Goal: Navigation & Orientation: Find specific page/section

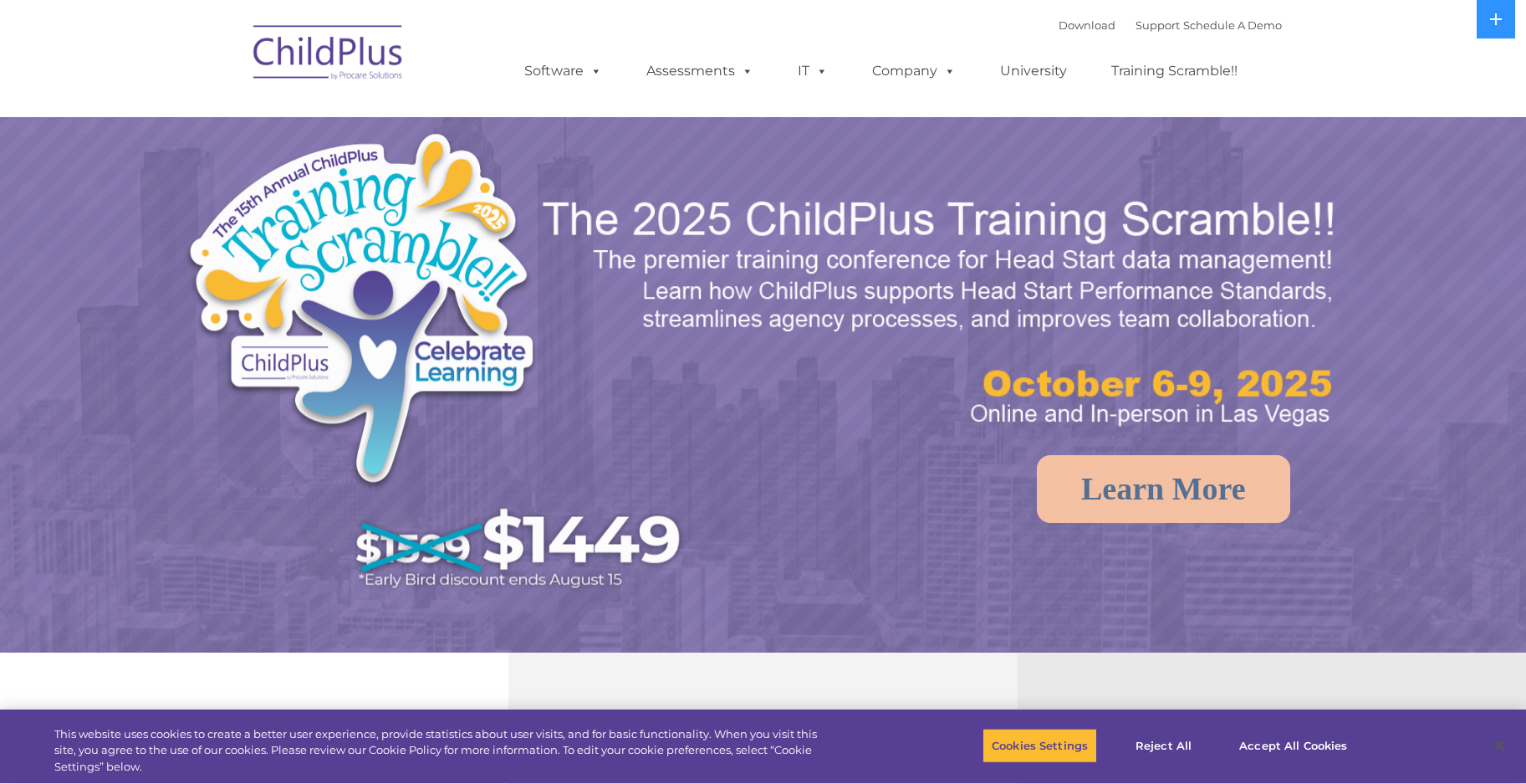
select select "MEDIUM"
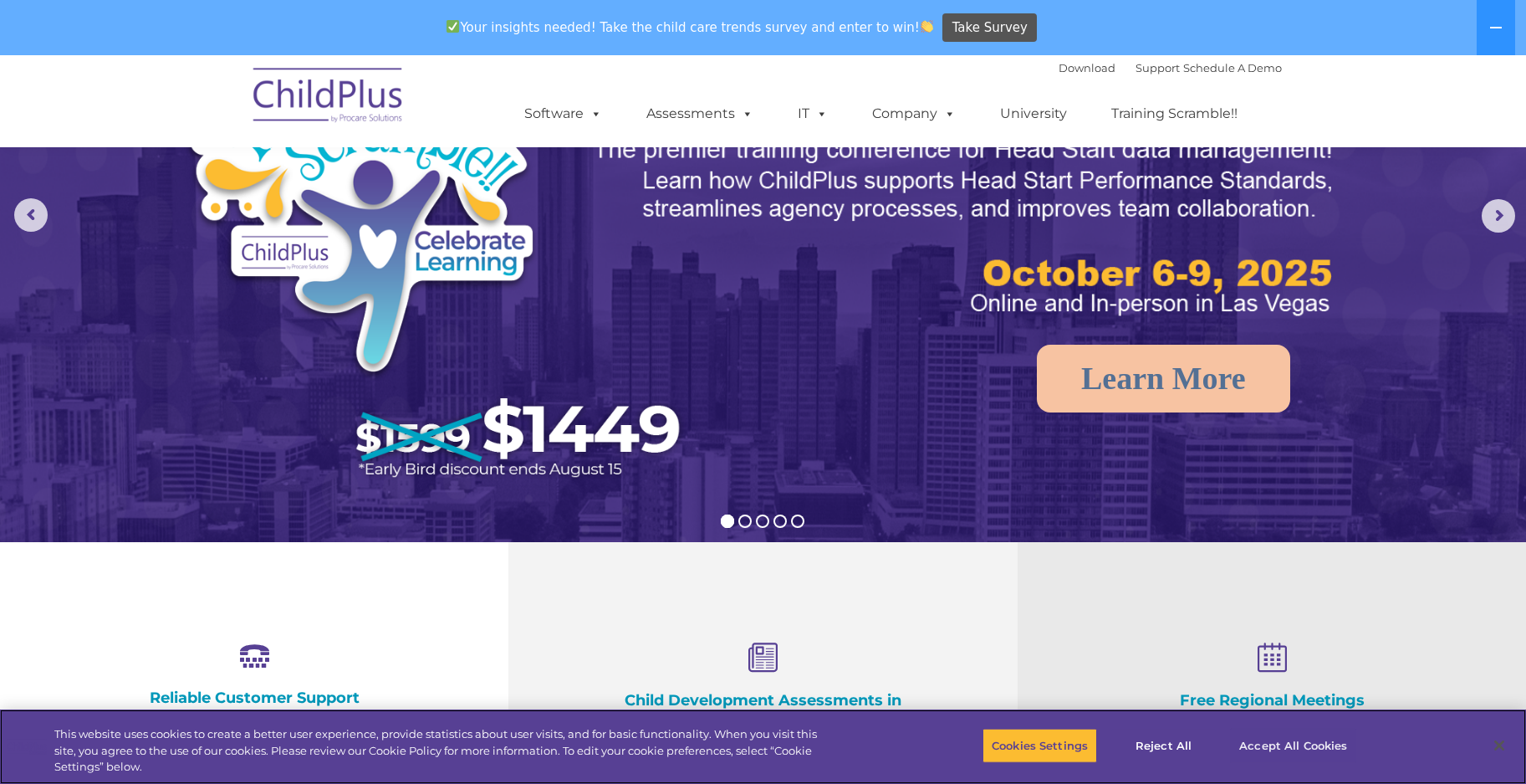
scroll to position [168, 0]
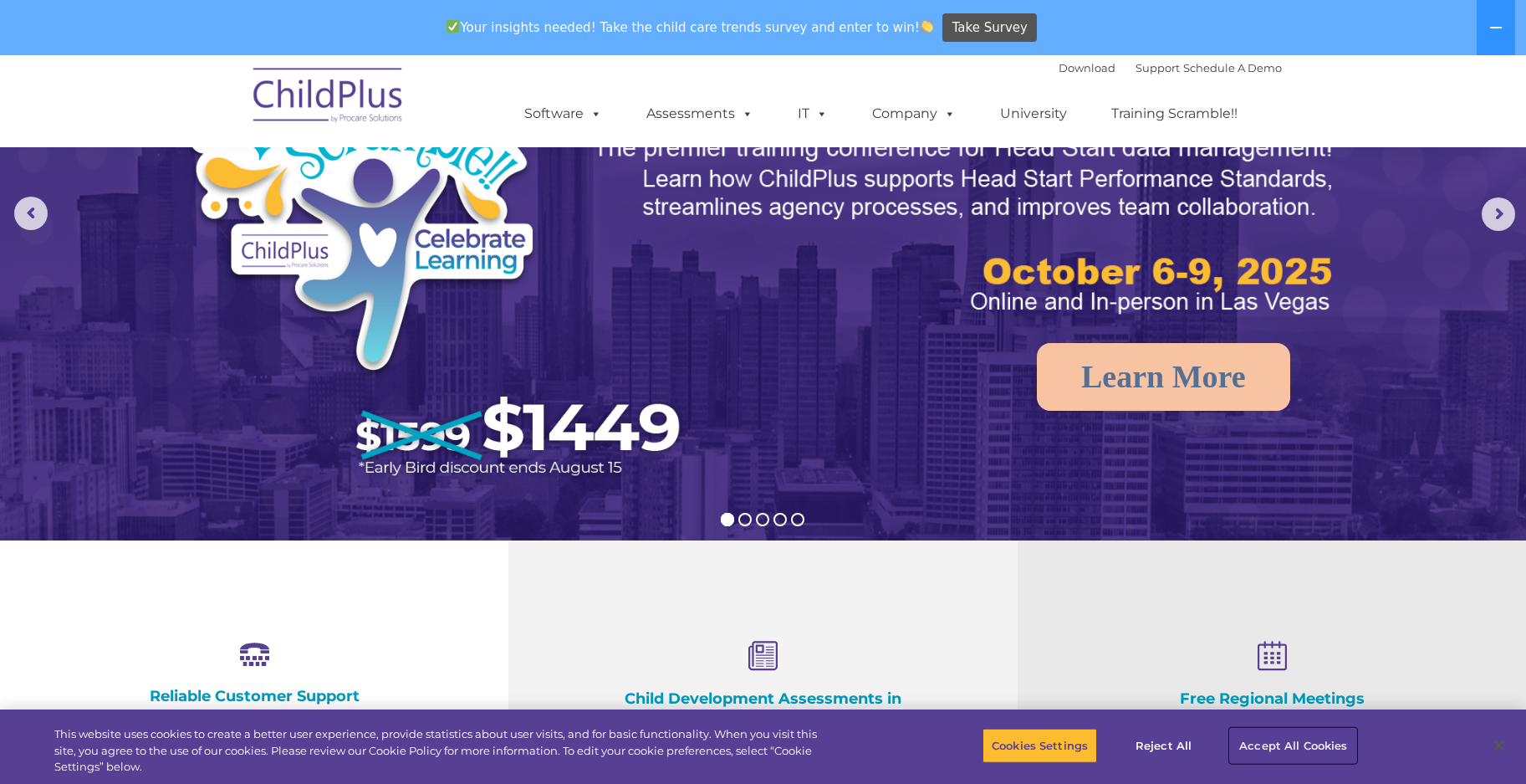
click at [1310, 743] on button "Accept All Cookies" at bounding box center [1293, 745] width 126 height 35
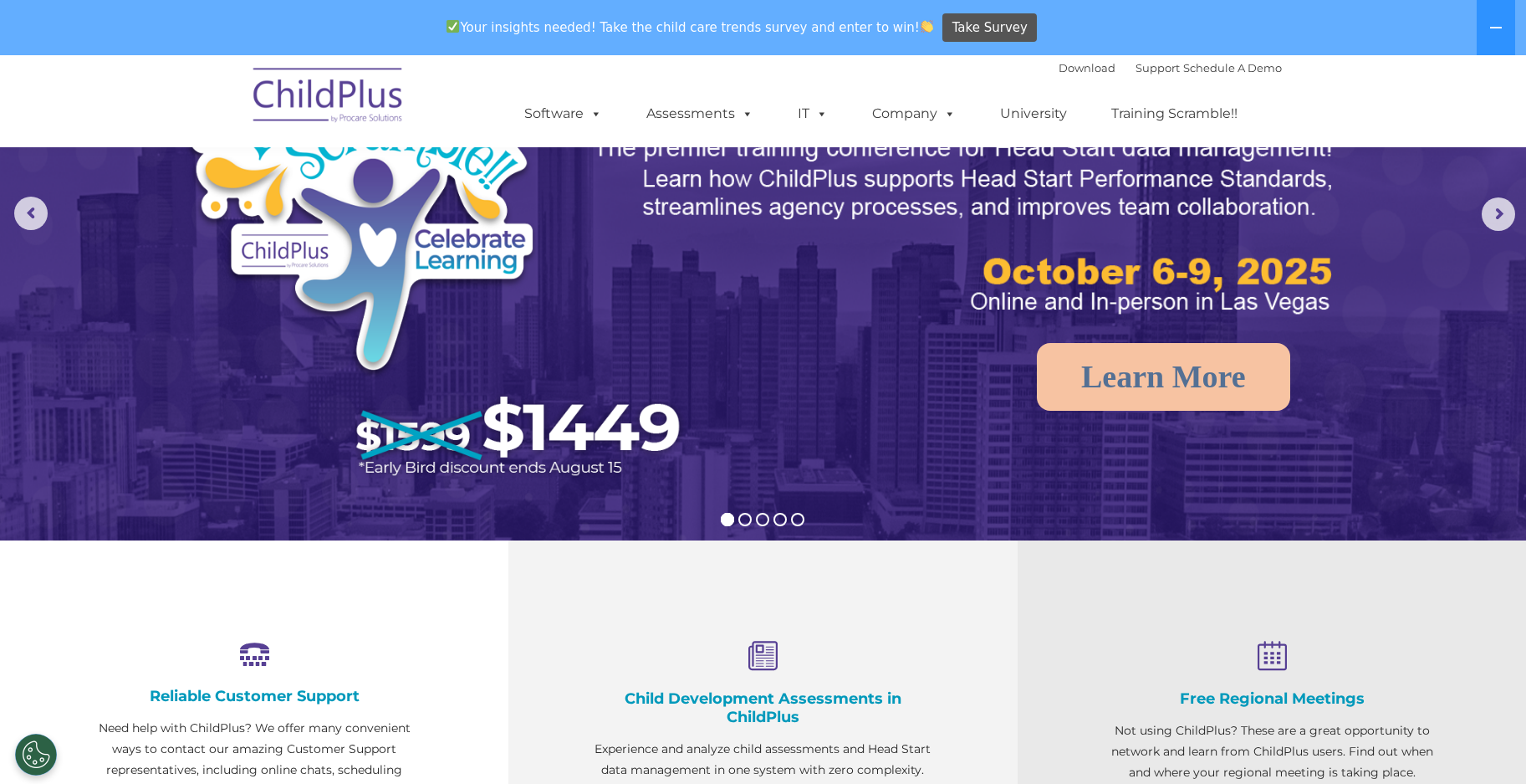
scroll to position [0, 0]
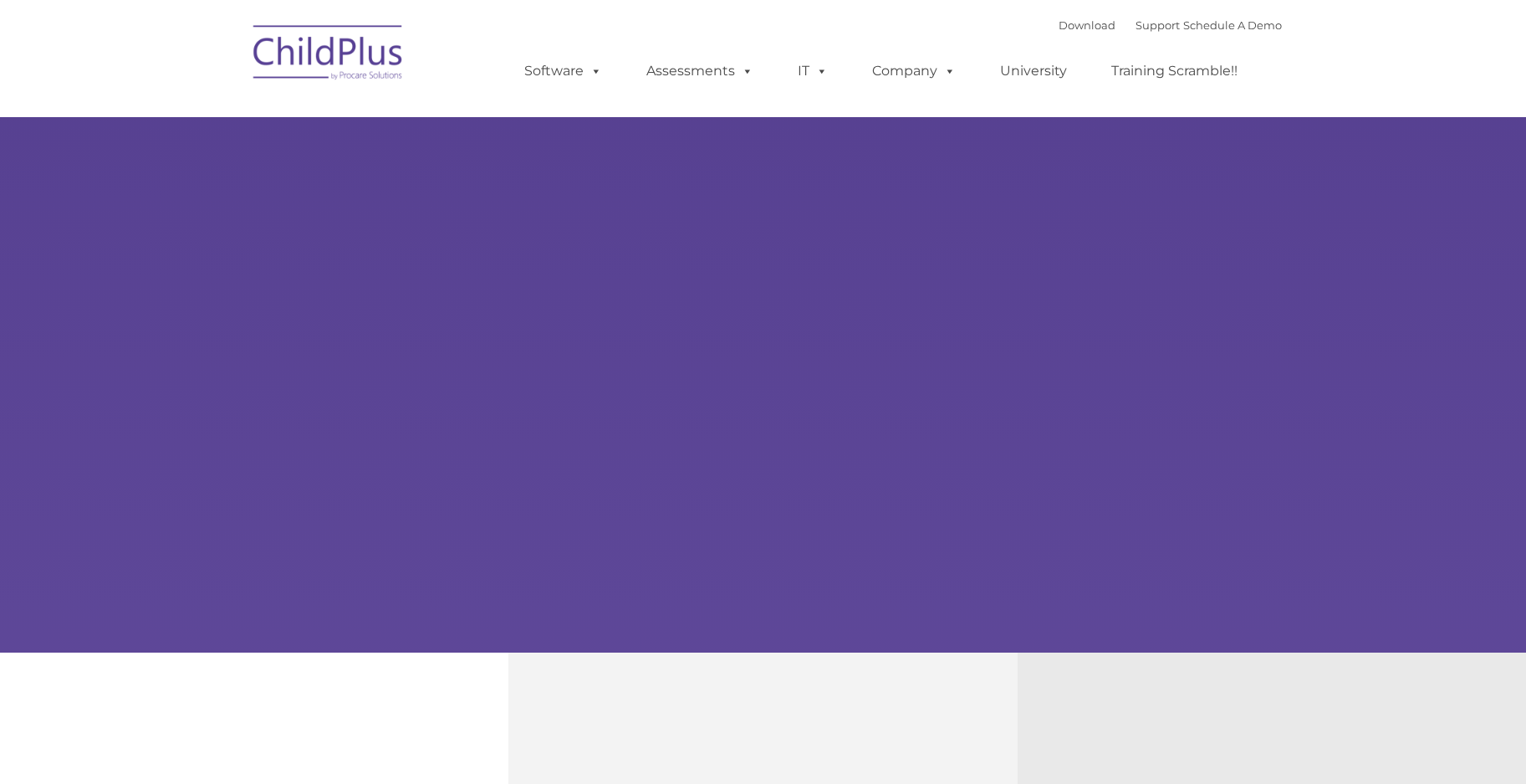
select select "MEDIUM"
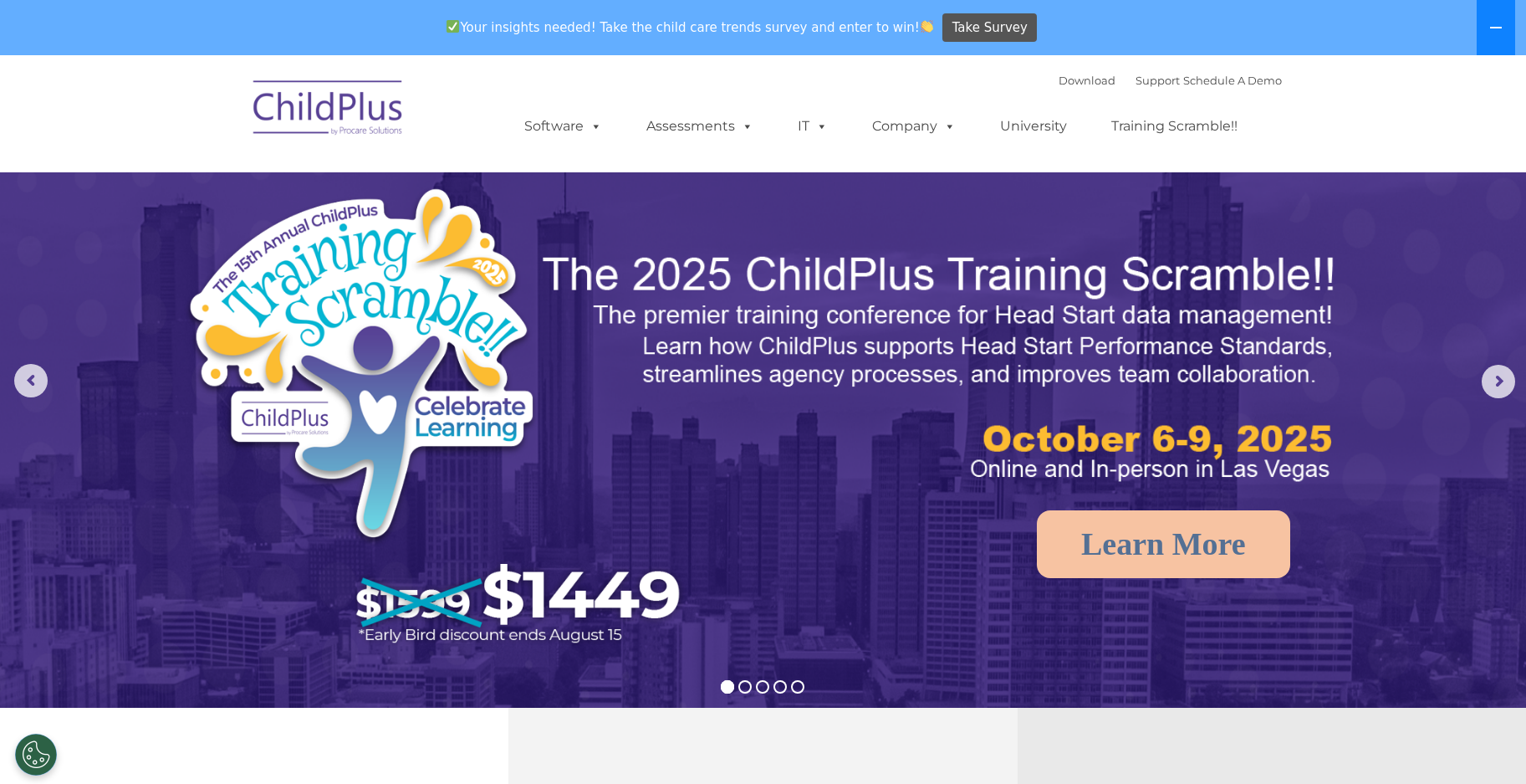
click at [1494, 28] on icon at bounding box center [1496, 27] width 13 height 13
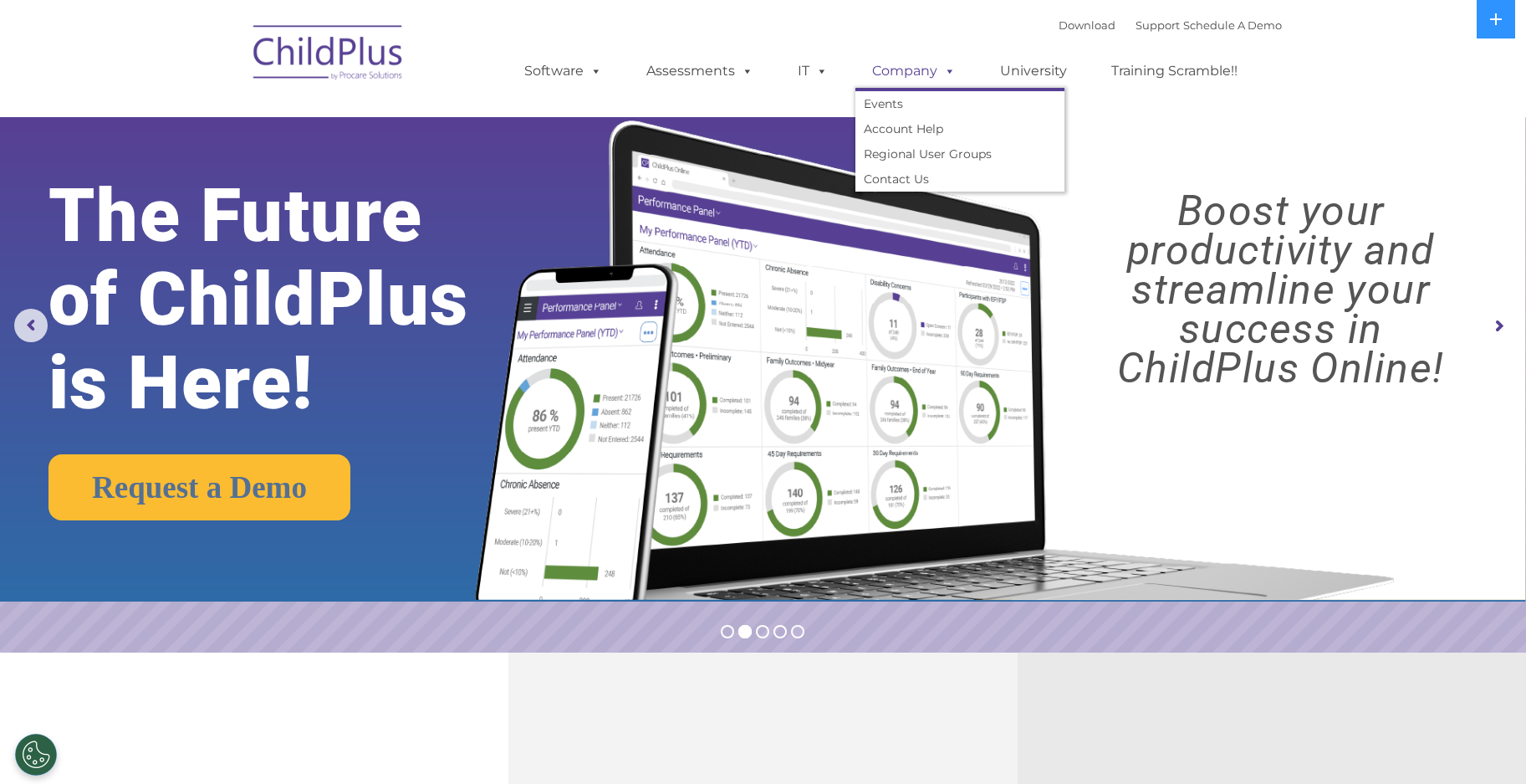
click at [947, 73] on span at bounding box center [947, 70] width 18 height 16
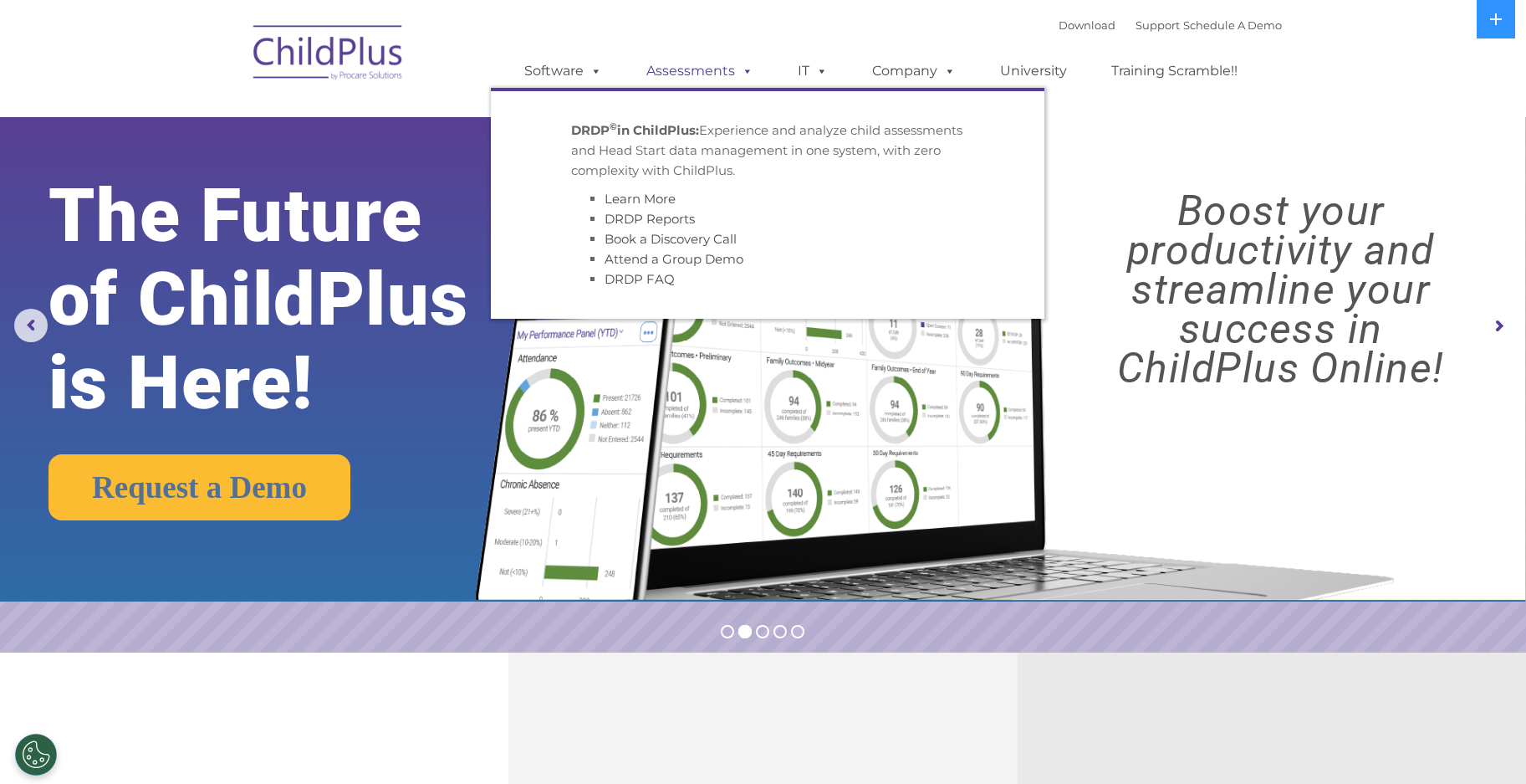
click at [745, 75] on span at bounding box center [744, 70] width 18 height 16
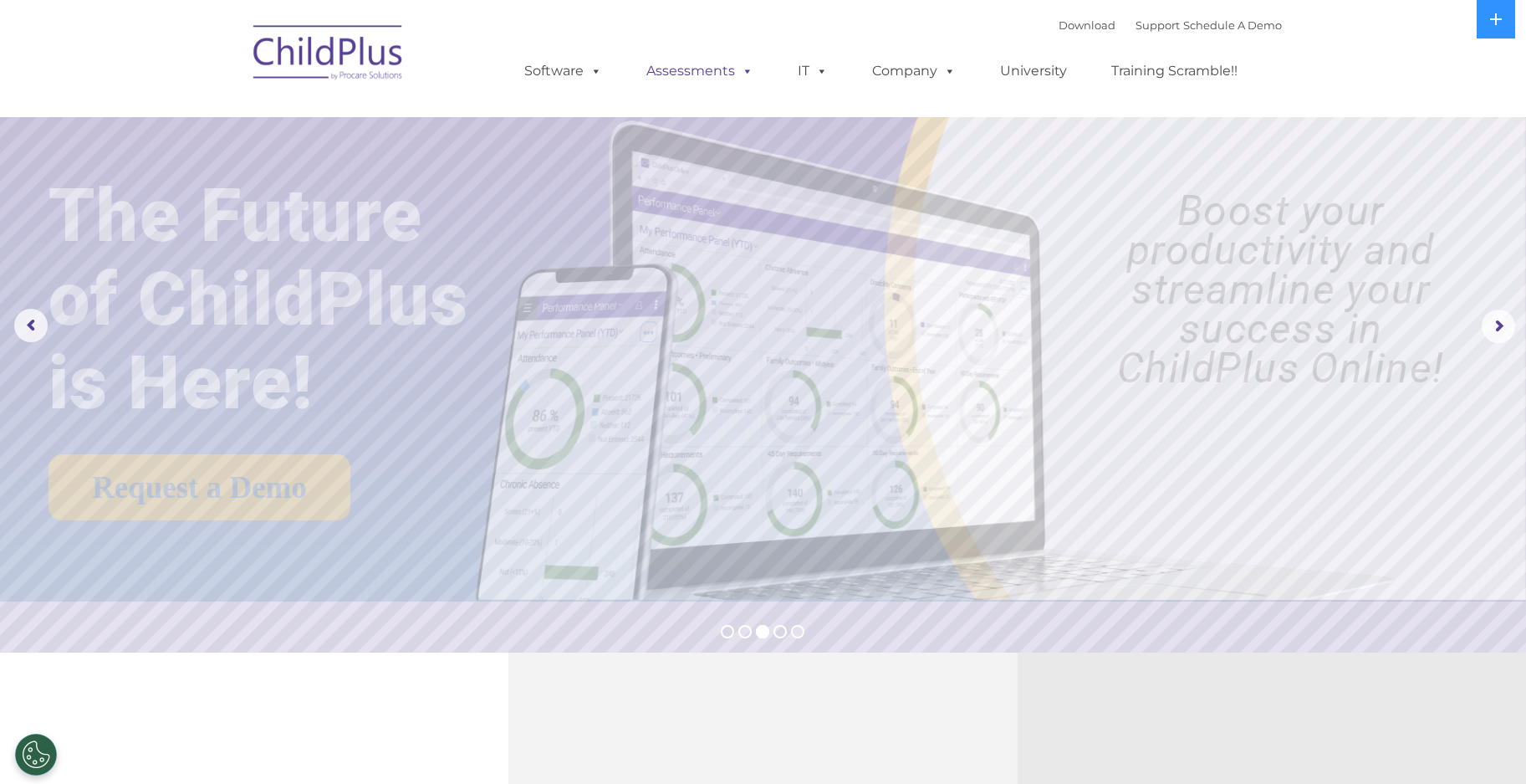
click at [745, 75] on span at bounding box center [744, 70] width 18 height 16
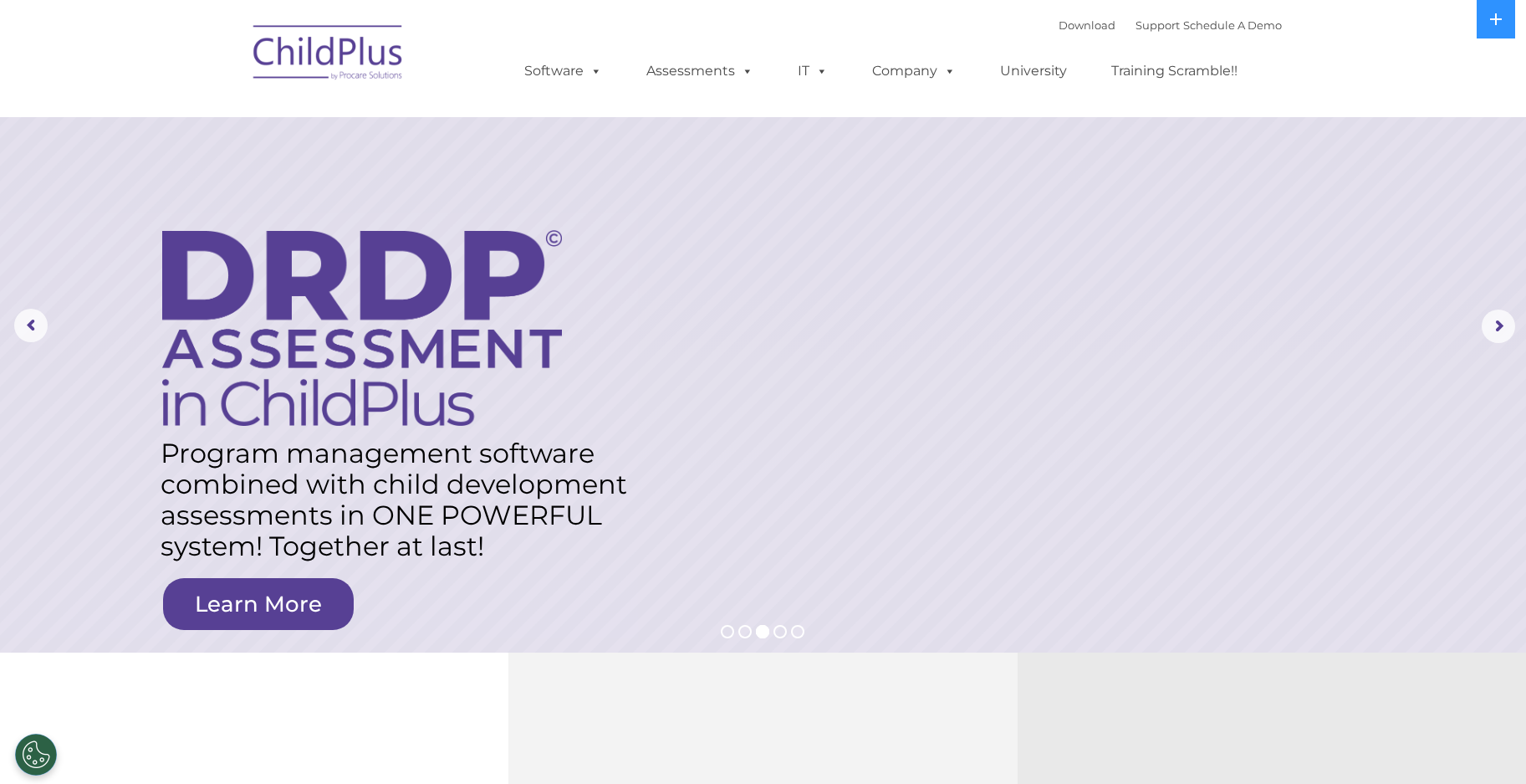
click at [349, 67] on img at bounding box center [328, 54] width 168 height 83
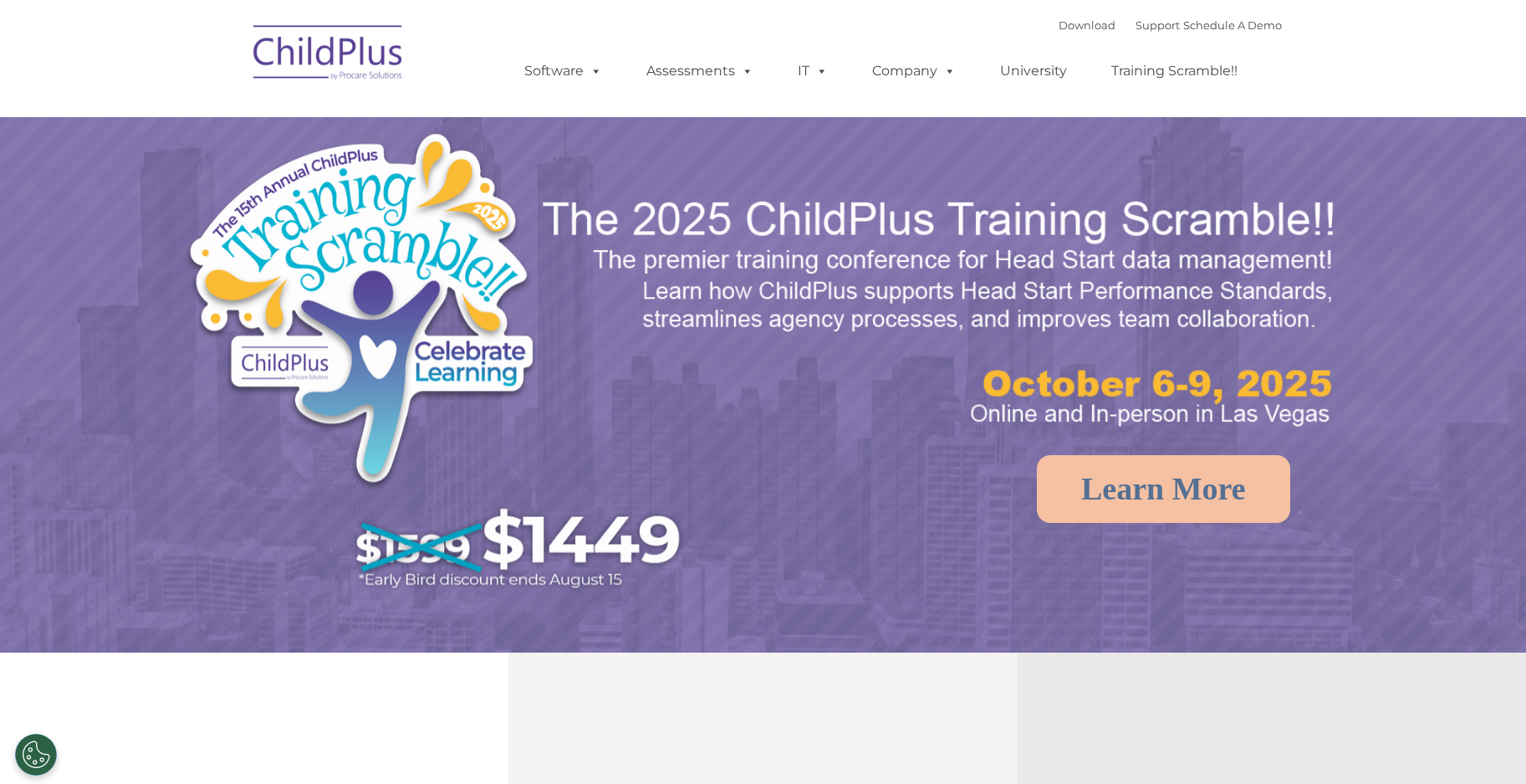
select select "MEDIUM"
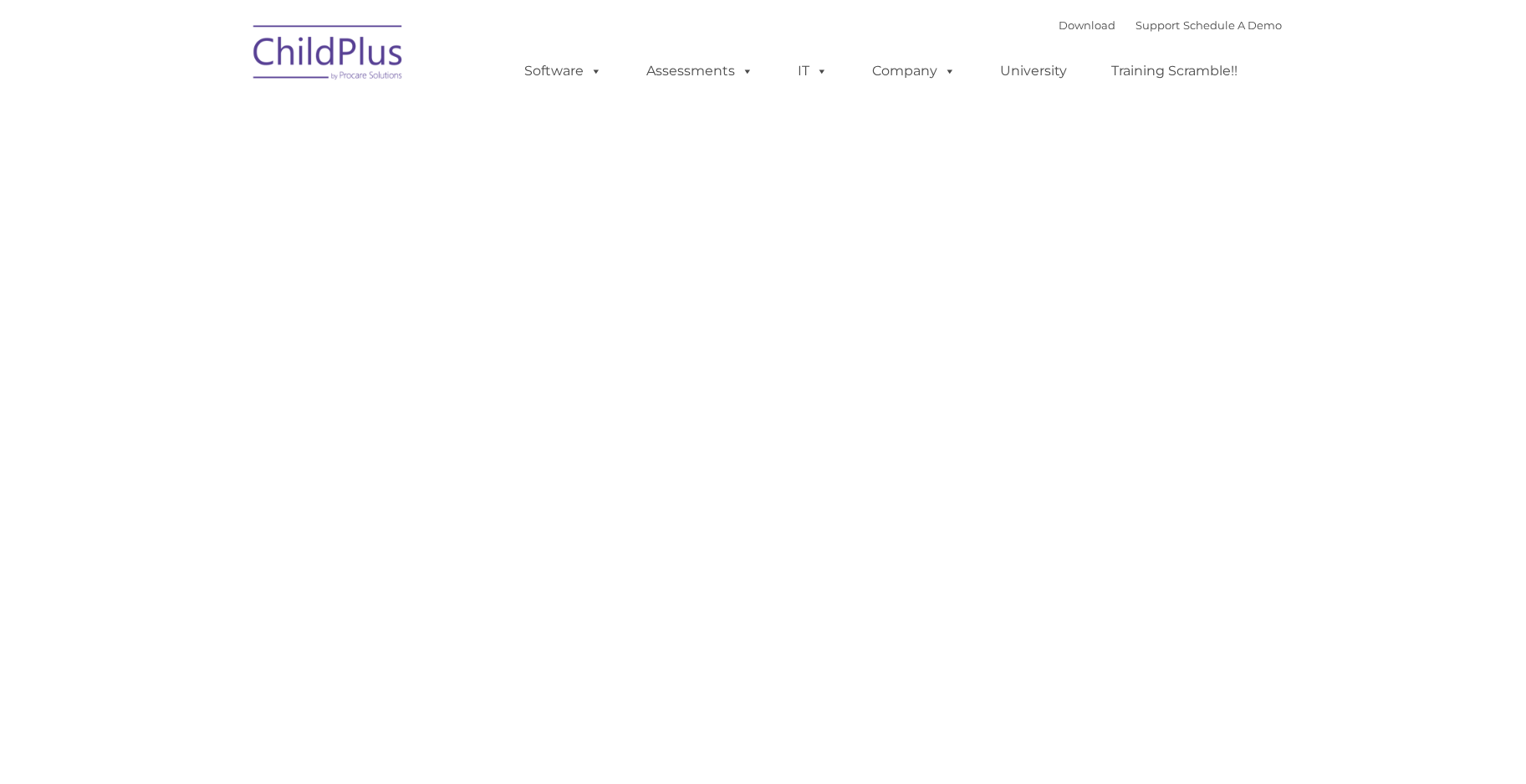
type input ""
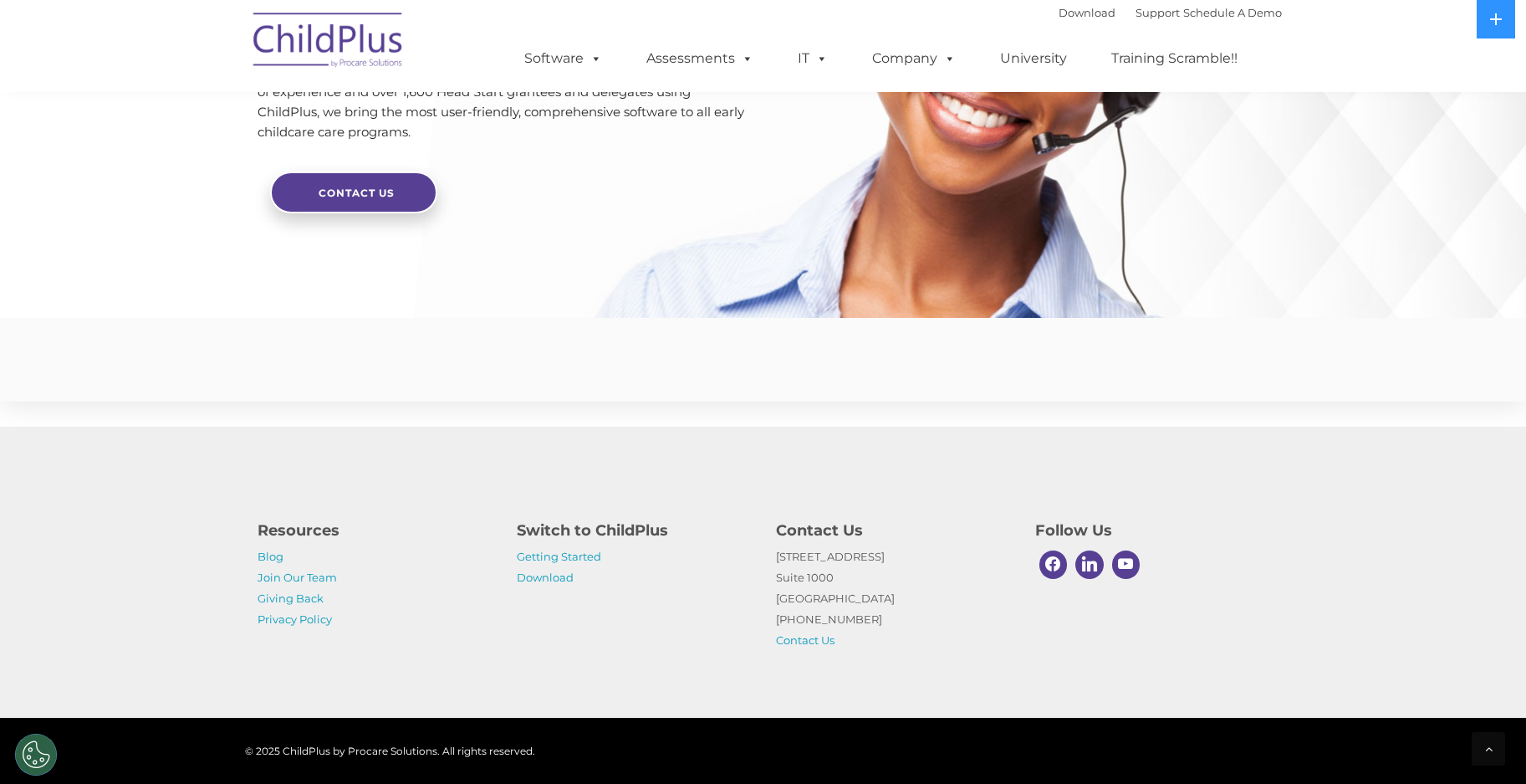
scroll to position [3951, 0]
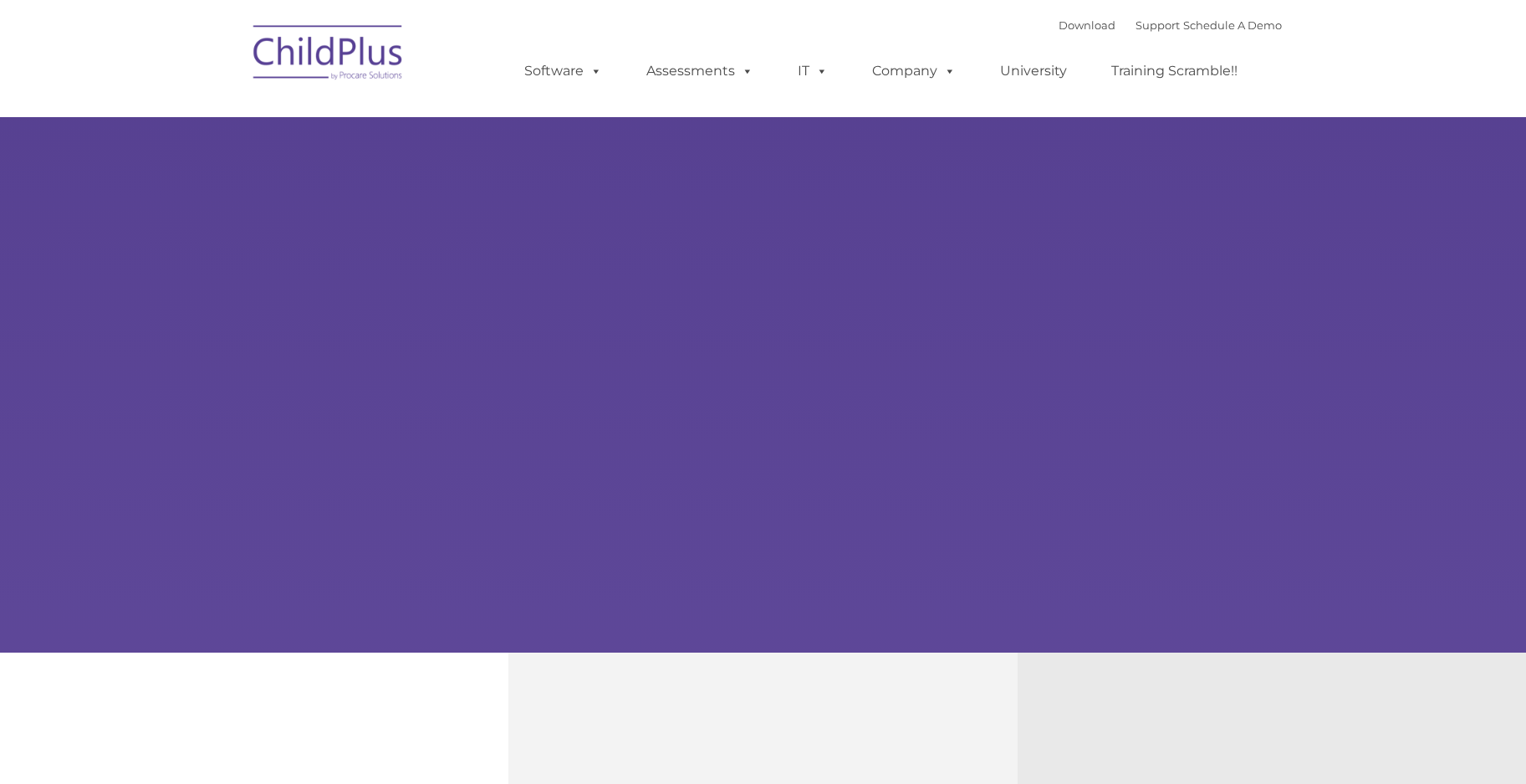
select select "MEDIUM"
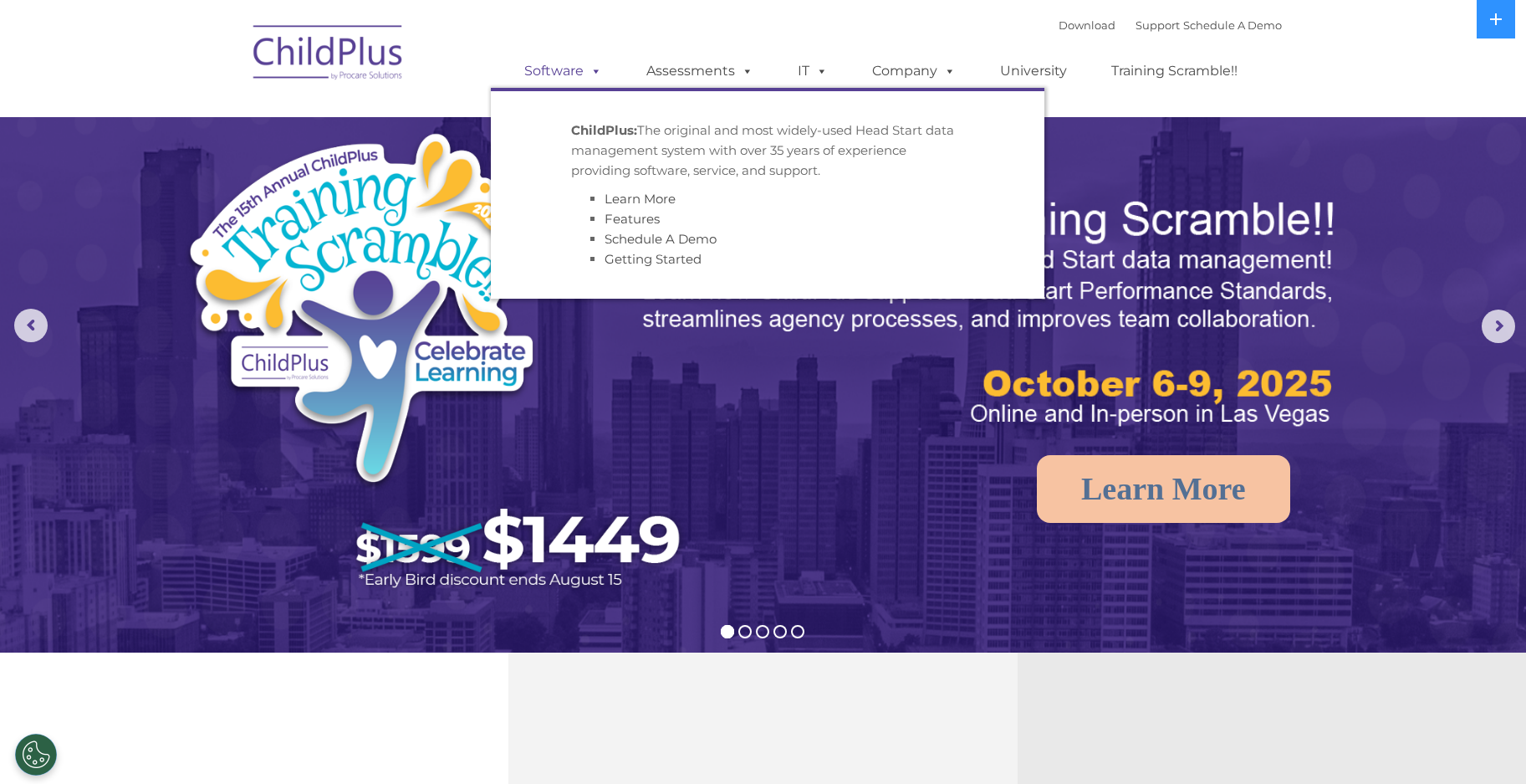
click at [587, 68] on span at bounding box center [593, 70] width 18 height 16
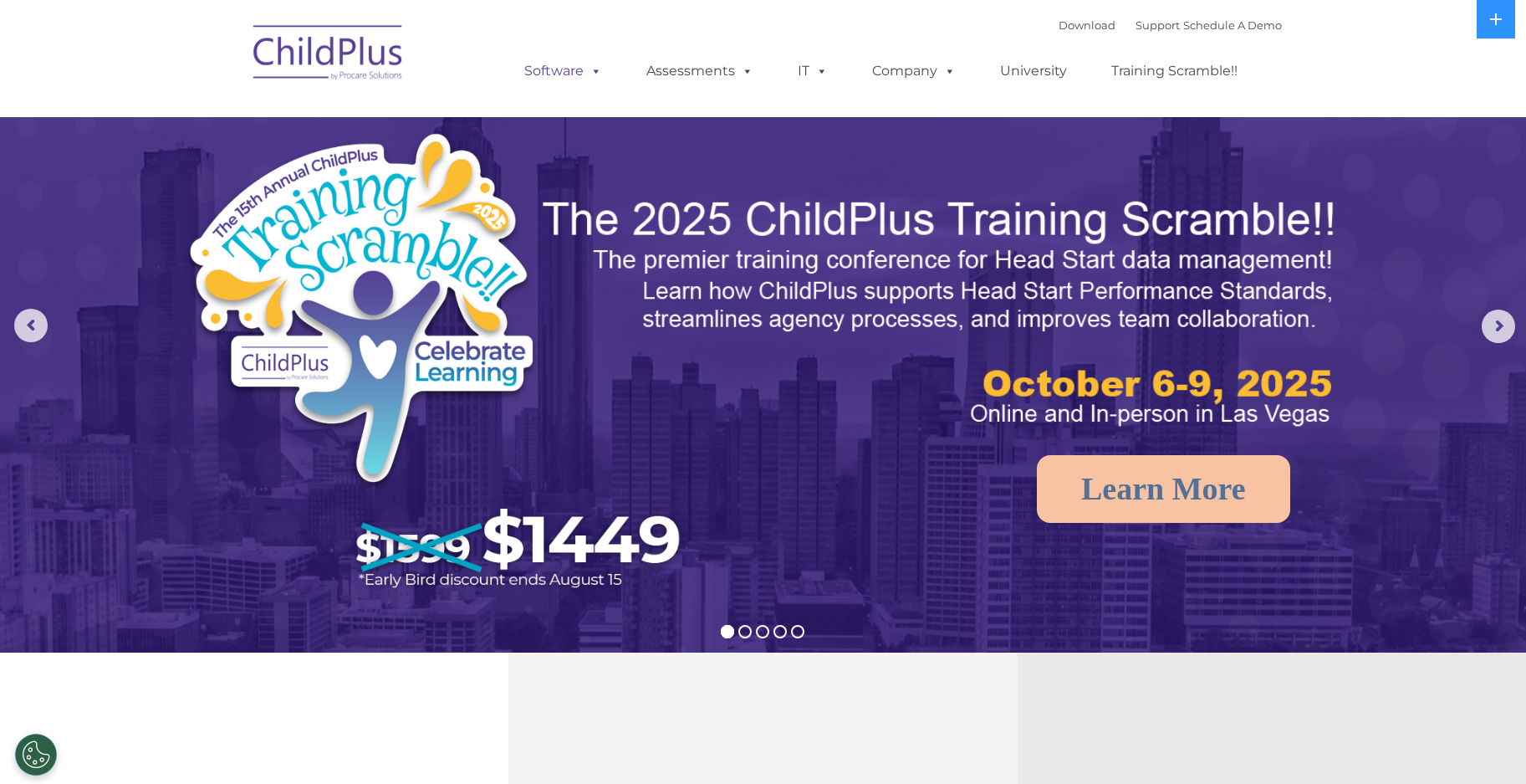
click at [591, 68] on span at bounding box center [593, 70] width 18 height 16
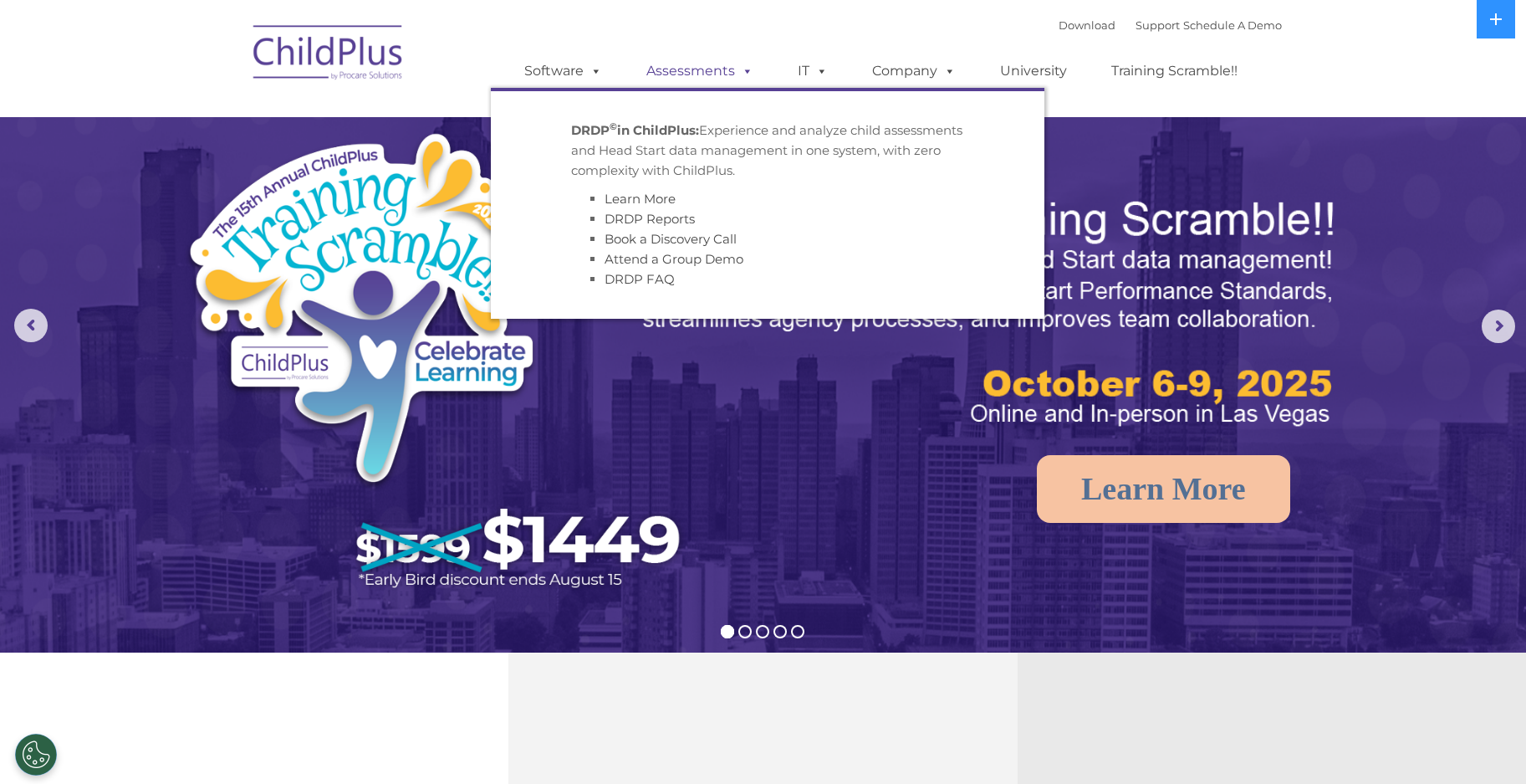
click at [748, 68] on span at bounding box center [744, 70] width 18 height 16
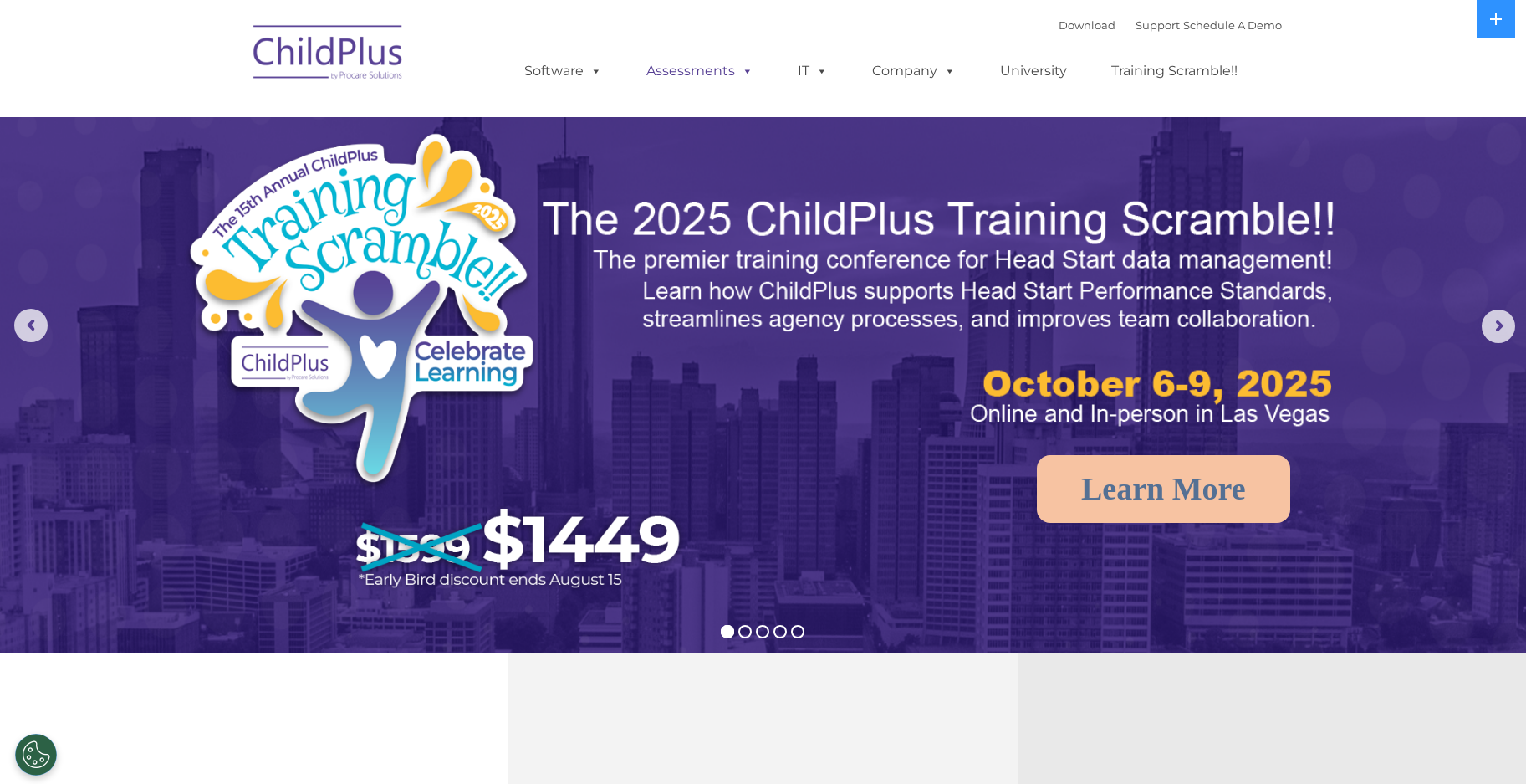
click at [748, 68] on span at bounding box center [744, 70] width 18 height 16
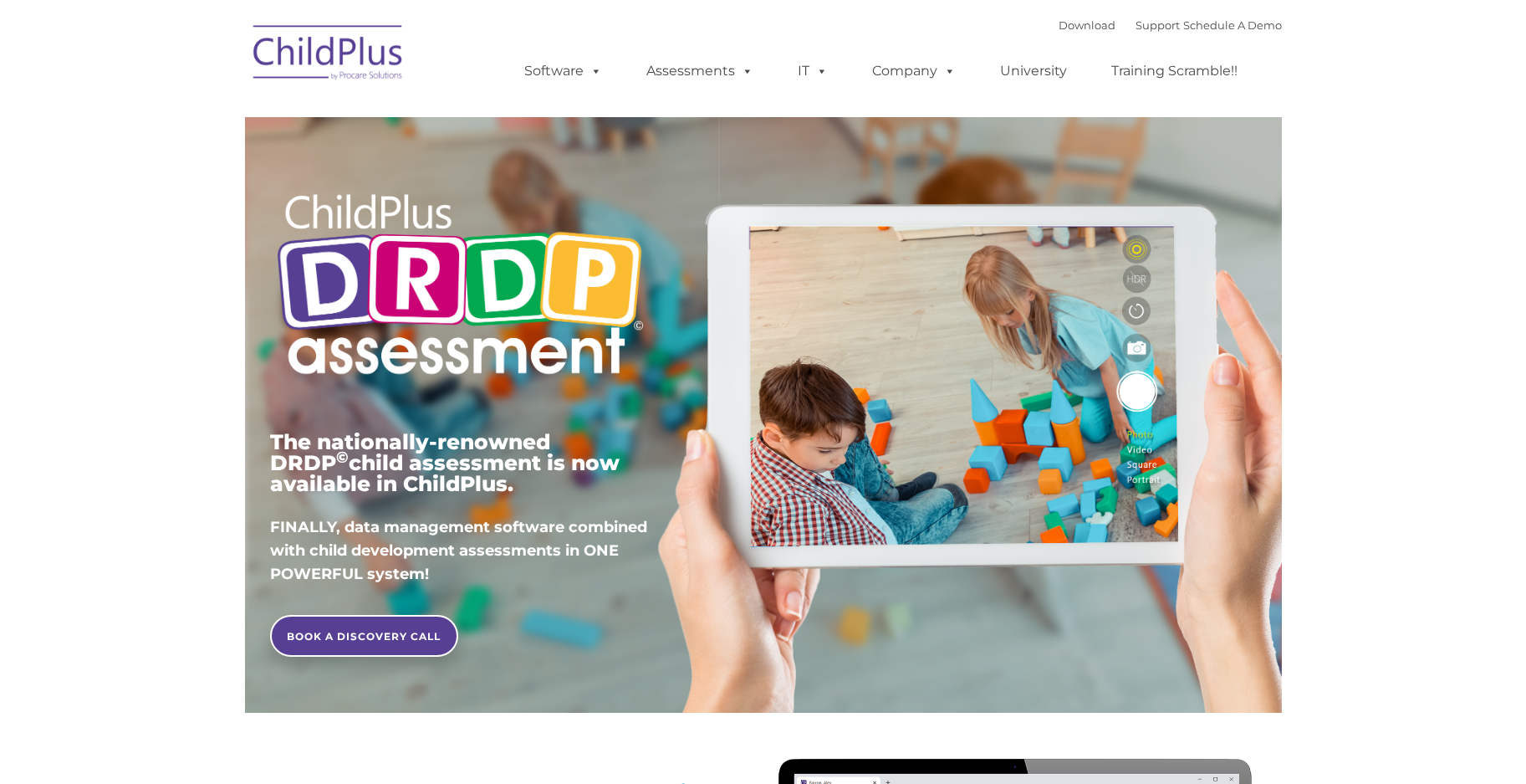
type input ""
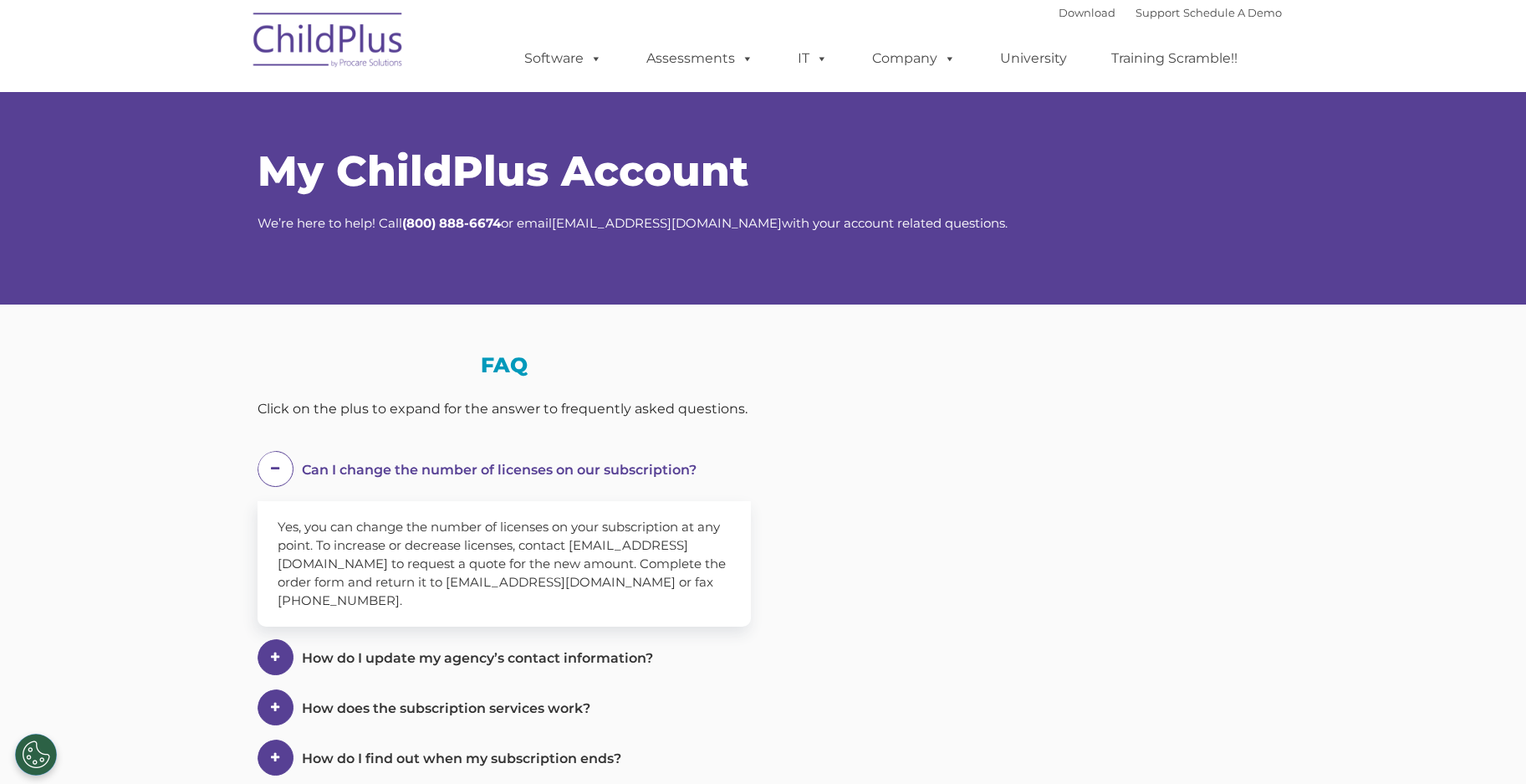
select select "MEDIUM"
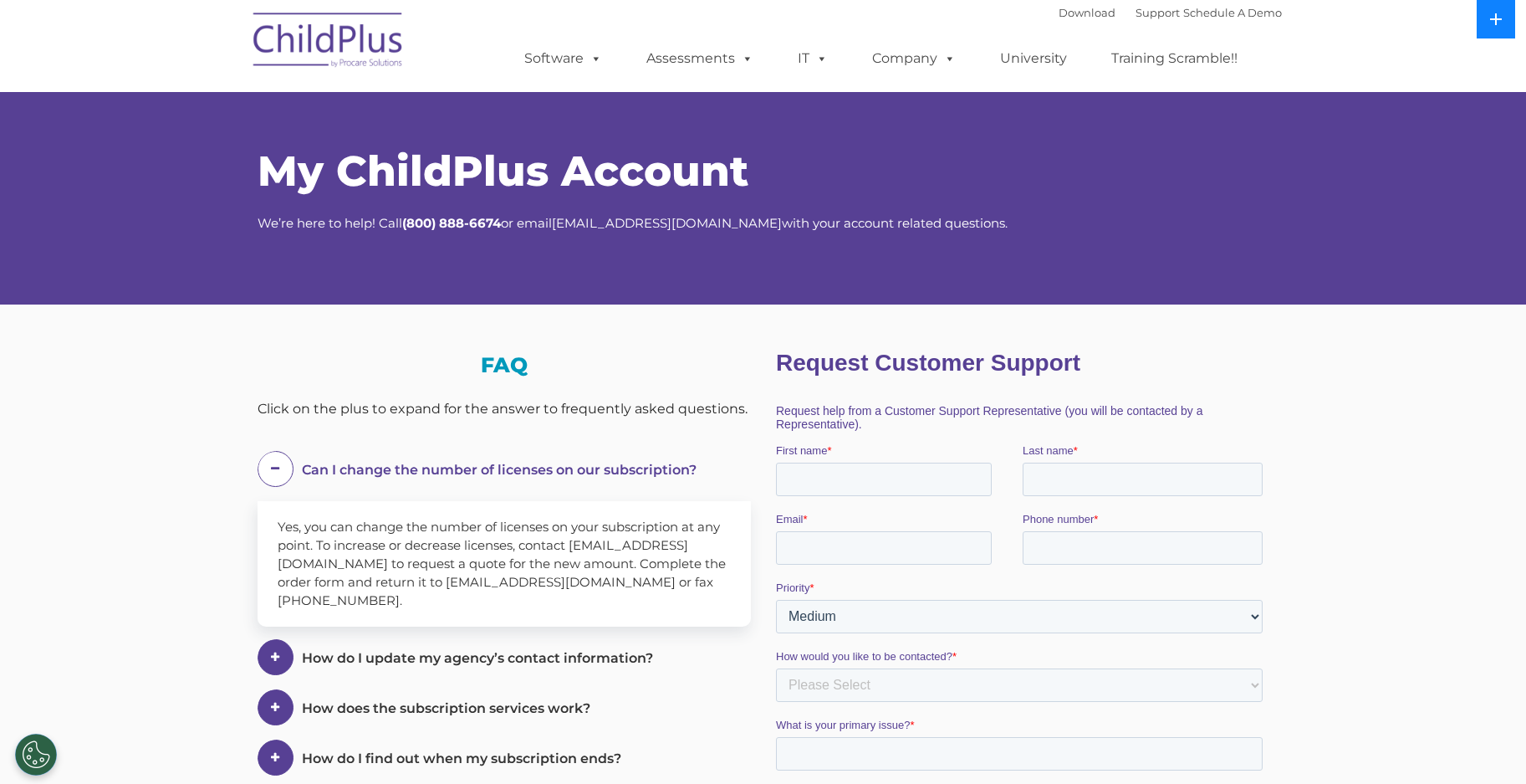
click at [1496, 13] on icon at bounding box center [1495, 18] width 11 height 11
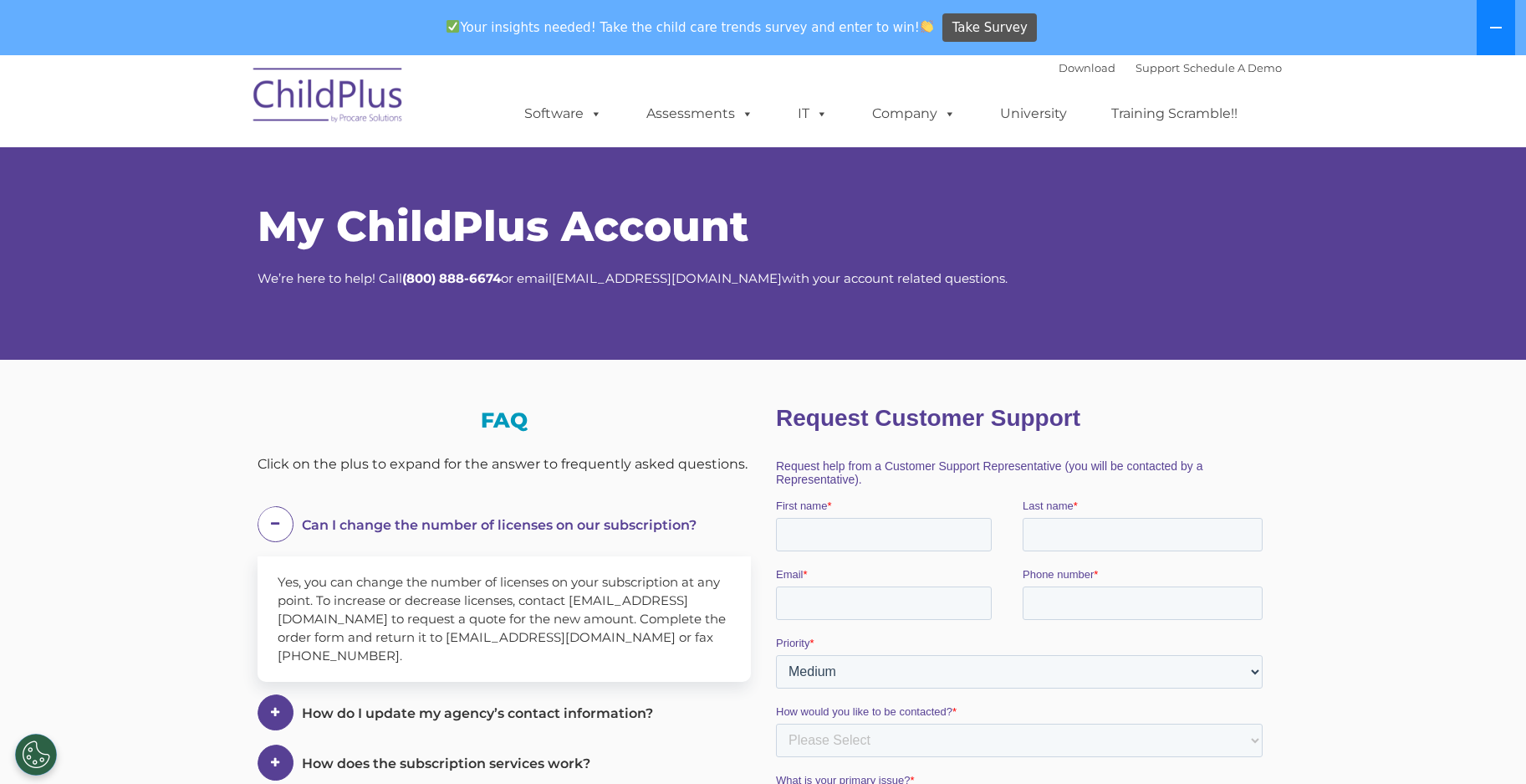
click at [1496, 14] on button at bounding box center [1496, 27] width 39 height 55
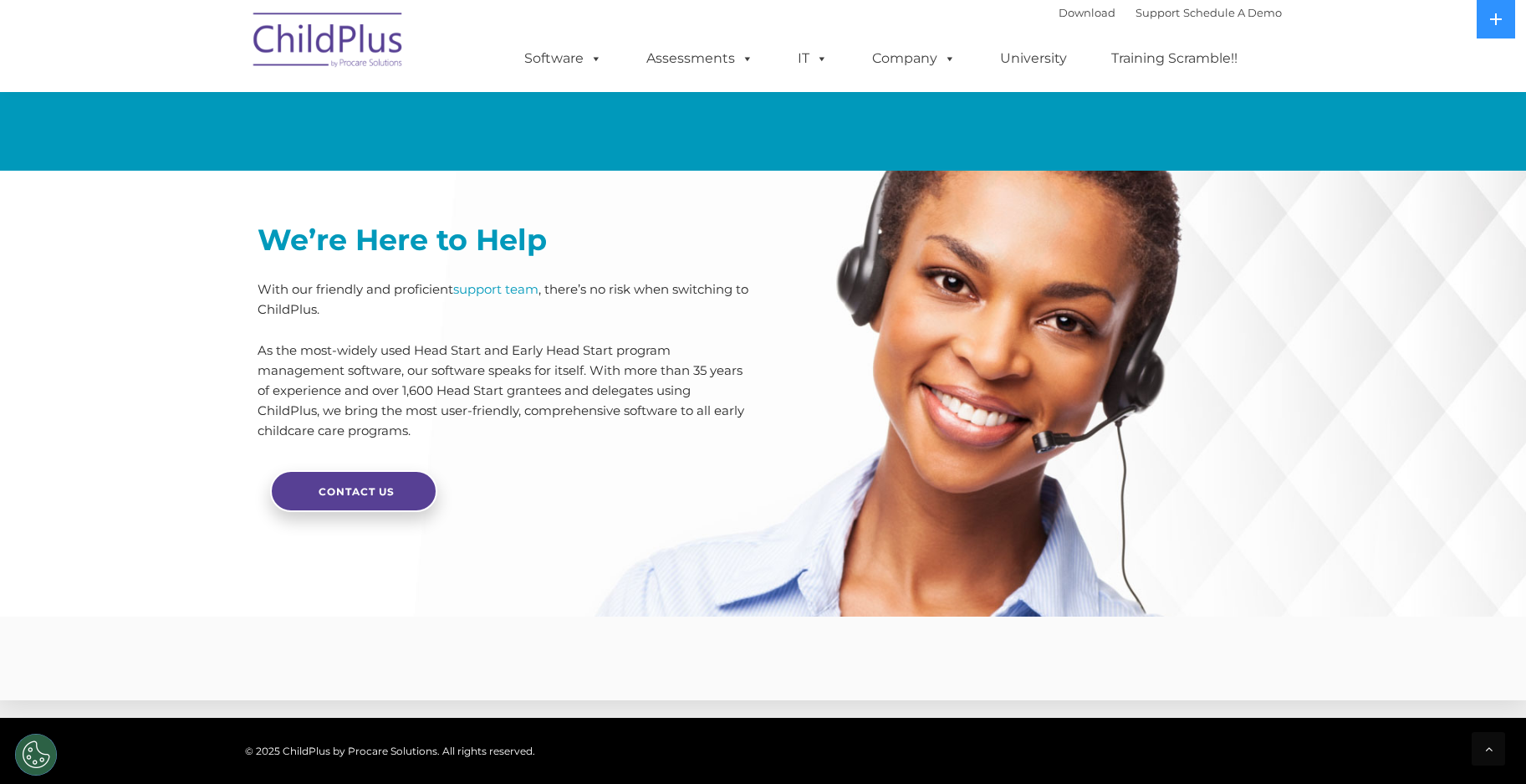
scroll to position [3650, 0]
